Goal: Transaction & Acquisition: Purchase product/service

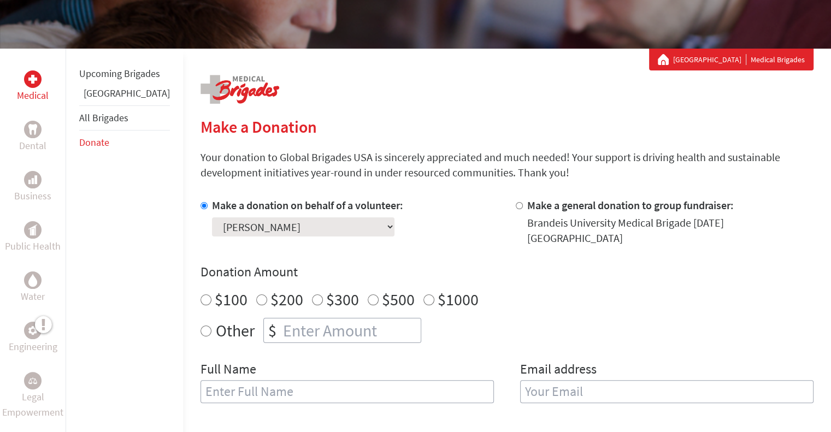
scroll to position [165, 0]
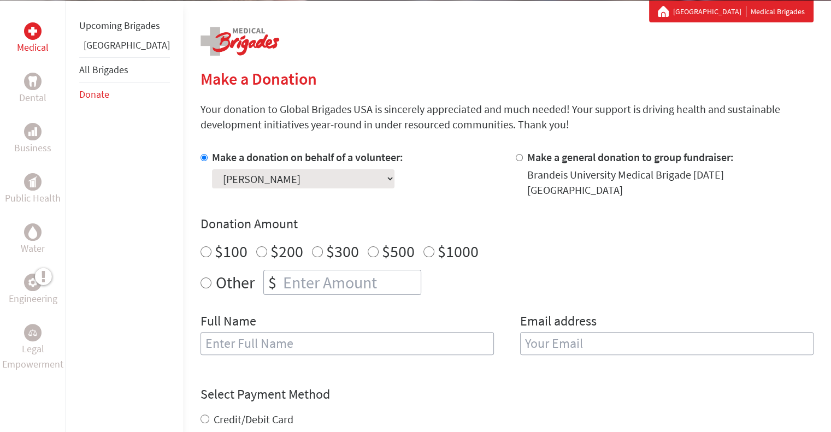
drag, startPoint x: 839, startPoint y: 131, endPoint x: 839, endPoint y: 154, distance: 22.9
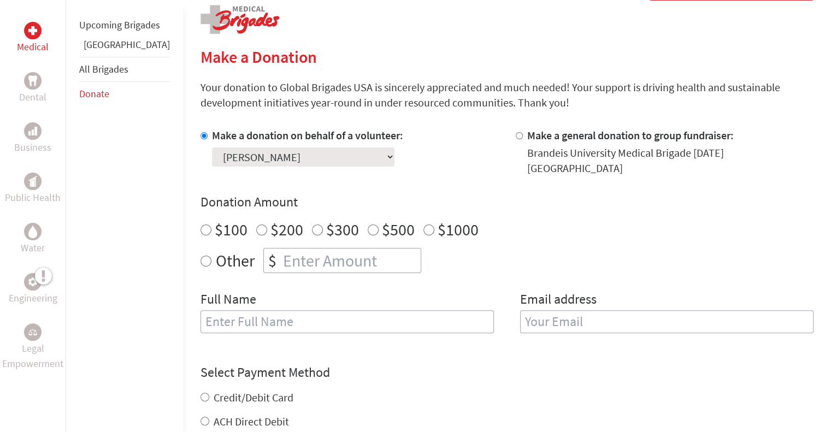
click at [382, 223] on label "$500" at bounding box center [398, 229] width 33 height 21
click at [368, 225] on input "$500" at bounding box center [373, 230] width 11 height 11
radio input "true"
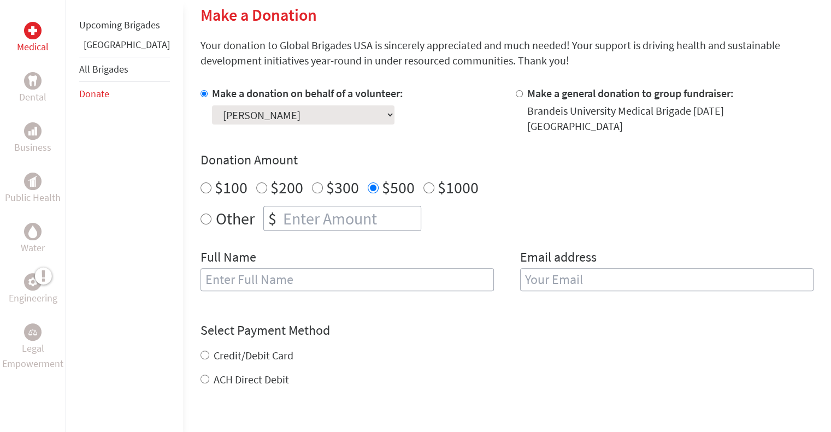
scroll to position [294, 0]
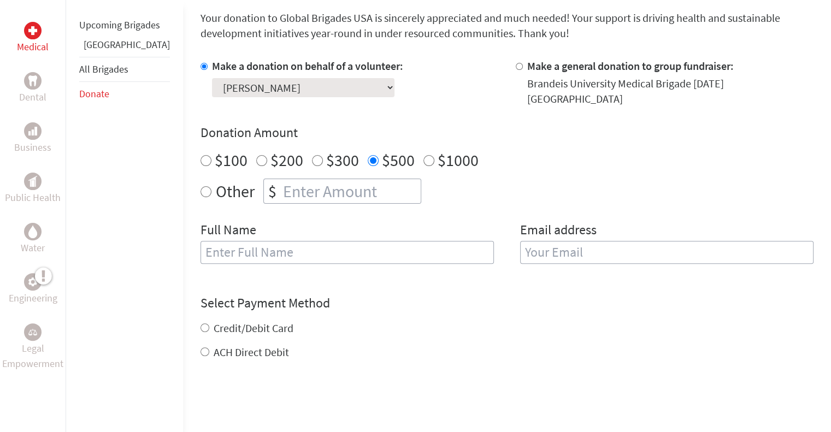
click at [355, 241] on input "text" at bounding box center [346, 252] width 293 height 23
type input "[PERSON_NAME]"
click at [577, 241] on input "email" at bounding box center [666, 252] width 293 height 23
type input "[EMAIL_ADDRESS][DOMAIN_NAME]"
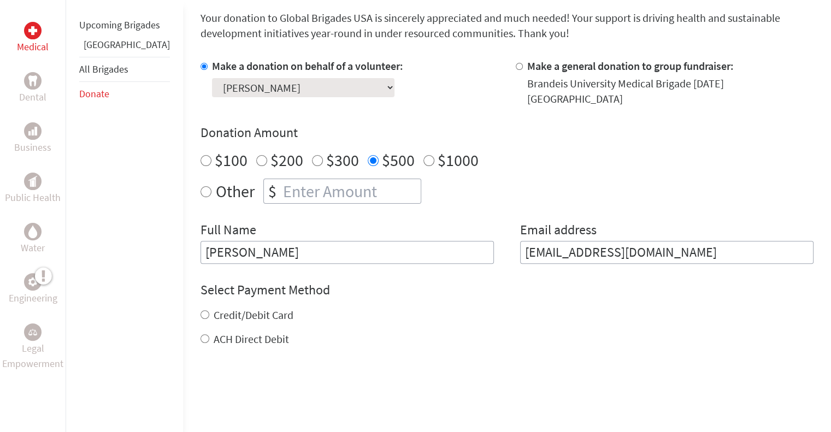
click at [238, 321] on div "Credit/Debit Card ACH Direct Debit" at bounding box center [506, 327] width 613 height 39
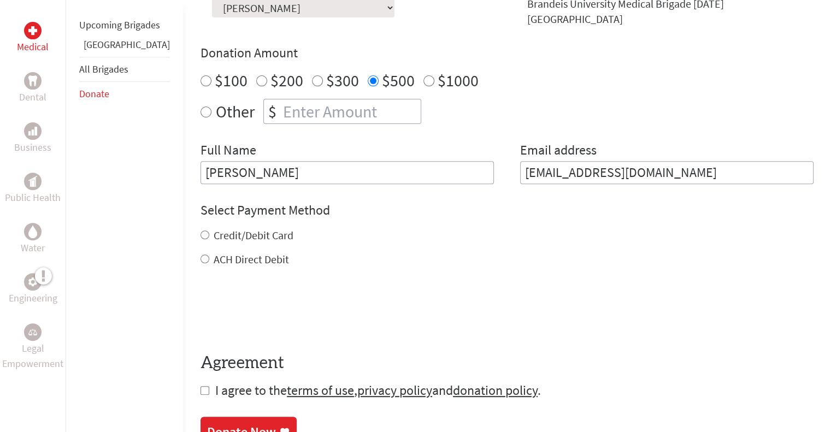
scroll to position [375, 0]
click at [200, 227] on div "Credit/Debit Card" at bounding box center [506, 234] width 613 height 15
click at [200, 229] on input "Credit/Debit Card" at bounding box center [204, 233] width 9 height 9
radio input "true"
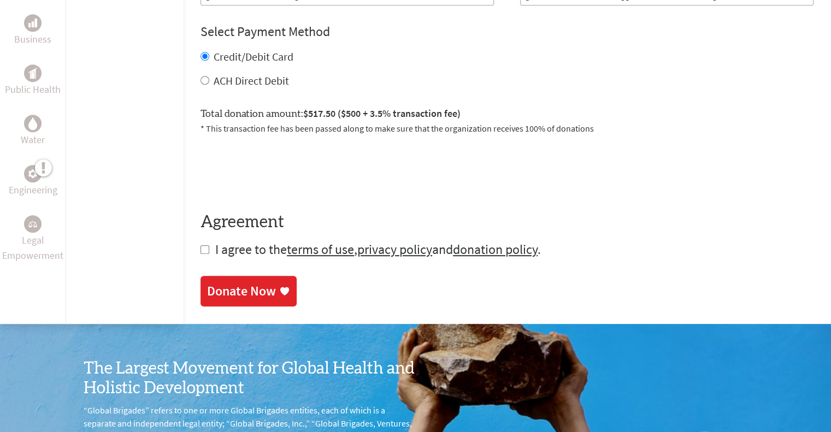
scroll to position [583, 0]
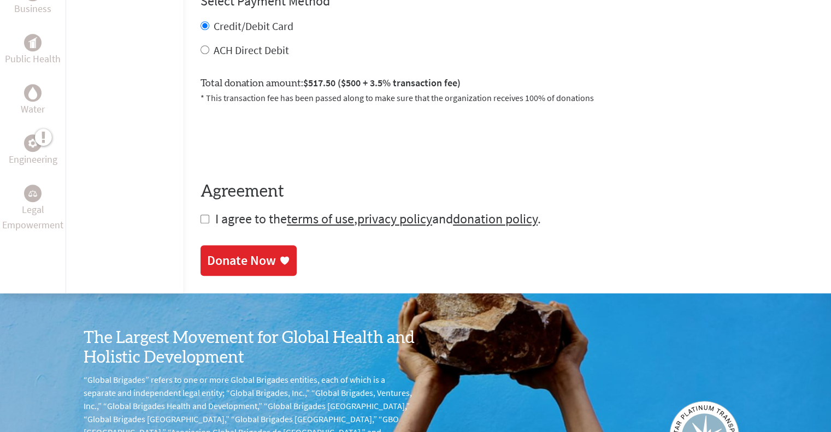
click at [200, 215] on input "checkbox" at bounding box center [204, 219] width 9 height 9
checkbox input "true"
click at [211, 48] on div "ACH Direct Debit" at bounding box center [506, 50] width 613 height 15
click at [214, 43] on label "ACH Direct Debit" at bounding box center [251, 50] width 75 height 14
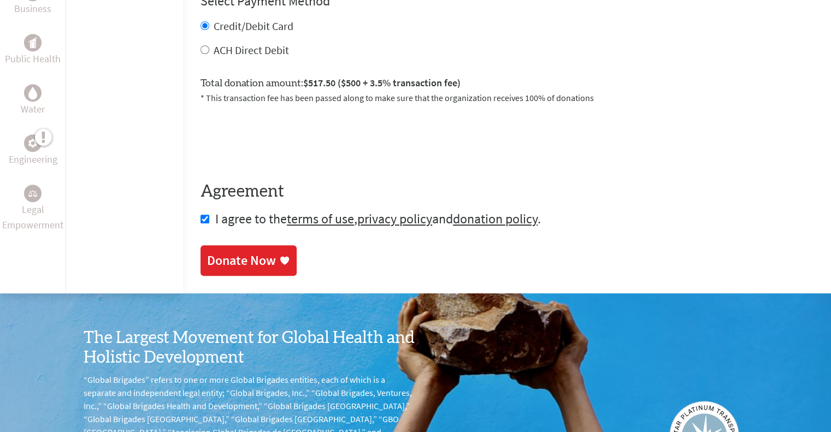
click at [200, 45] on input "ACH Direct Debit" at bounding box center [204, 49] width 9 height 9
radio input "true"
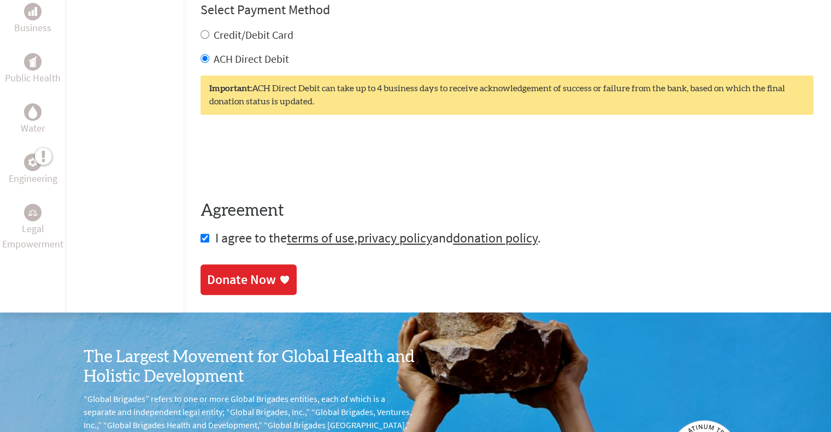
scroll to position [559, 0]
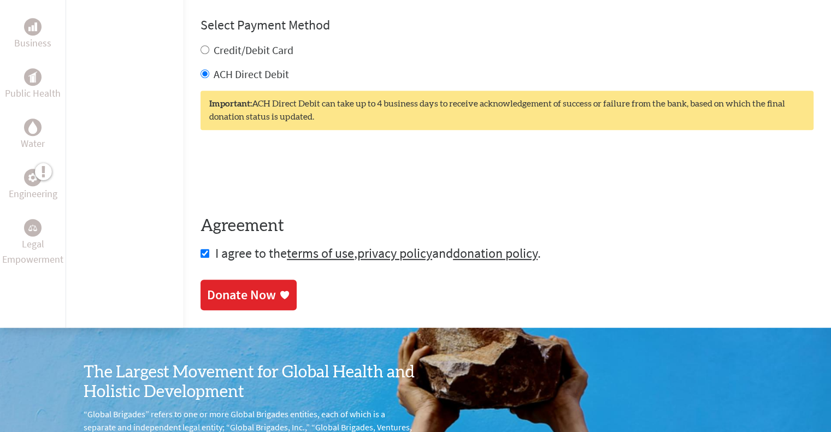
click at [229, 50] on div "Credit/Debit Card ACH Direct Debit" at bounding box center [506, 62] width 613 height 39
click at [214, 43] on label "Credit/Debit Card" at bounding box center [254, 50] width 80 height 14
click at [209, 45] on input "Credit/Debit Card" at bounding box center [204, 49] width 9 height 9
radio input "true"
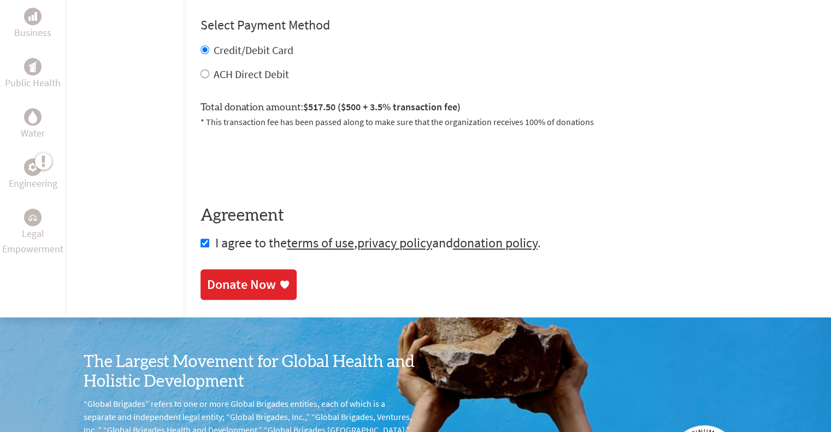
drag, startPoint x: 187, startPoint y: 288, endPoint x: 232, endPoint y: 232, distance: 72.3
click at [200, 288] on link "Donate Now" at bounding box center [248, 284] width 96 height 31
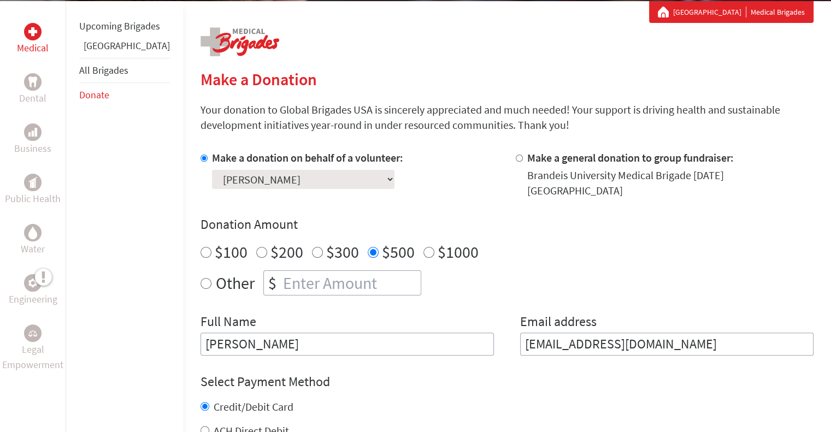
scroll to position [210, 0]
